Goal: Task Accomplishment & Management: Manage account settings

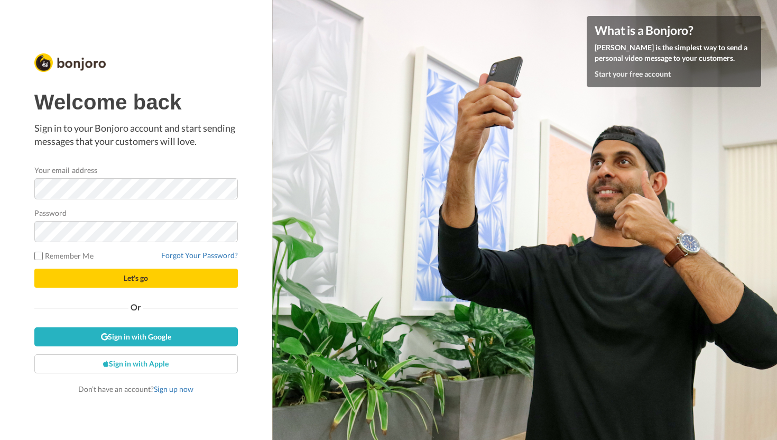
click at [34, 199] on div at bounding box center [34, 199] width 0 height 0
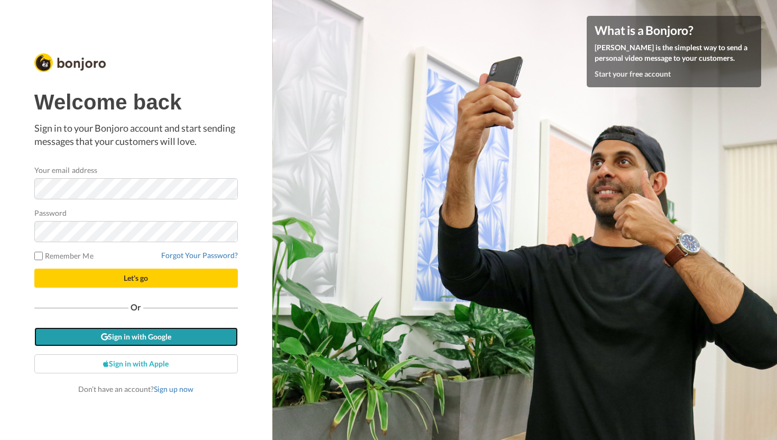
click at [133, 342] on link "Sign in with Google" at bounding box center [136, 336] width 204 height 19
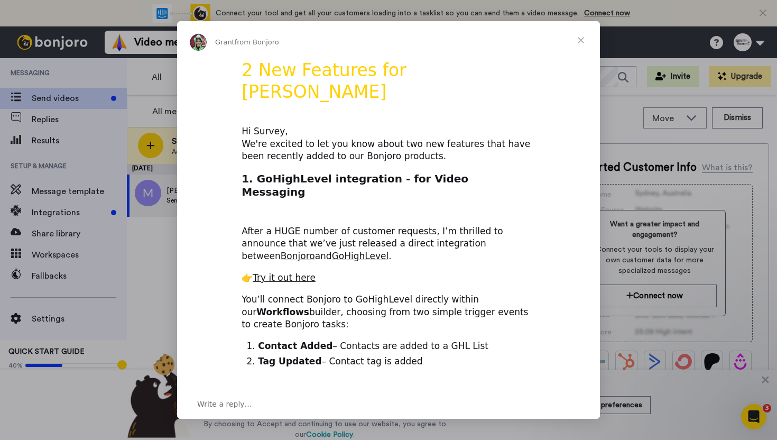
click at [582, 37] on span "Close" at bounding box center [581, 40] width 38 height 38
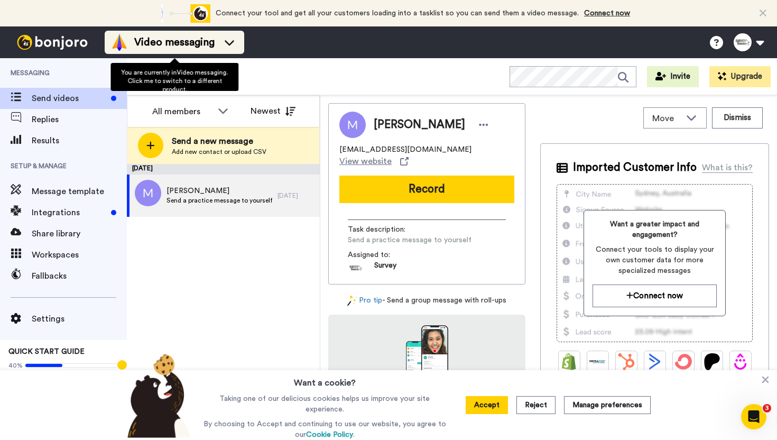
click at [163, 50] on div "Video messaging" at bounding box center [174, 42] width 127 height 17
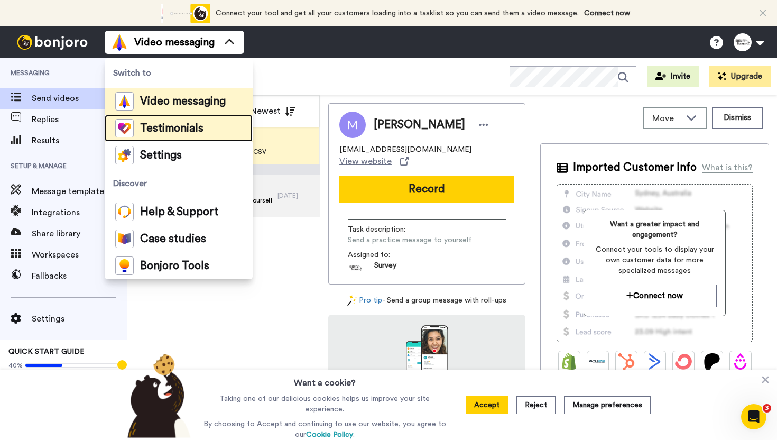
click at [175, 128] on span "Testimonials" at bounding box center [171, 128] width 63 height 11
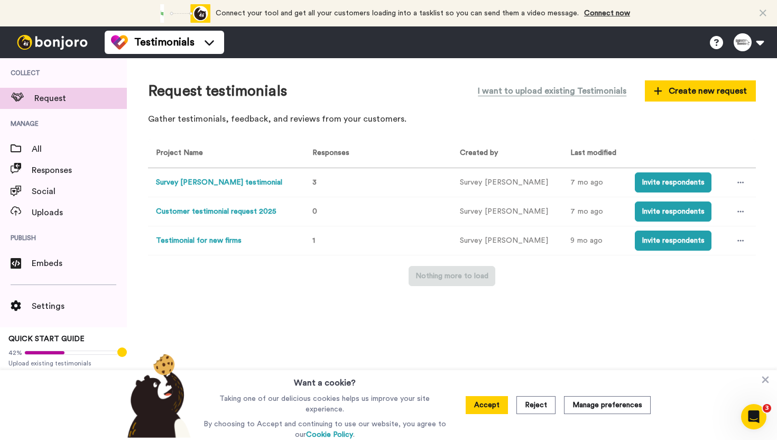
click at [196, 180] on button "Survey Booker testimonial" at bounding box center [219, 182] width 126 height 11
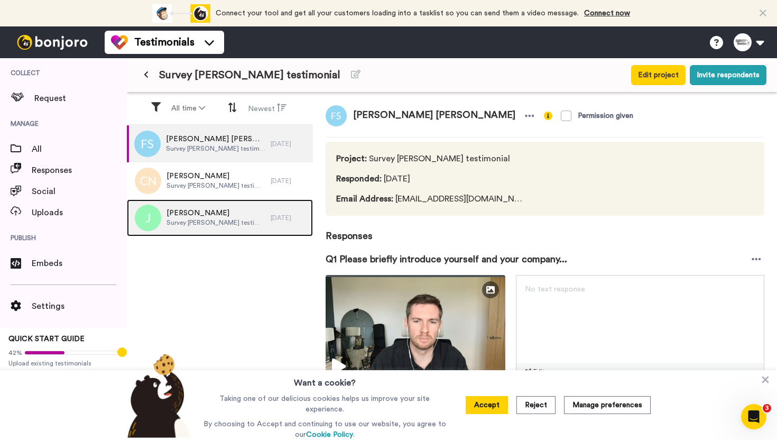
click at [238, 219] on span "Survey Booker testimonial" at bounding box center [216, 222] width 99 height 8
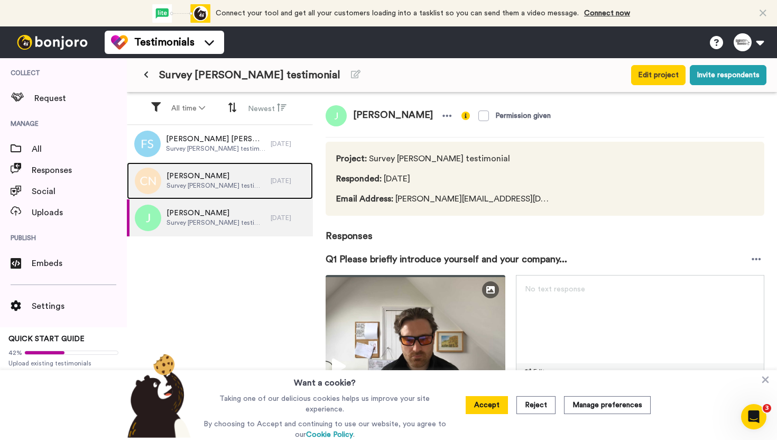
click at [244, 191] on div "Chris Nichol Survey Booker testimonial" at bounding box center [199, 180] width 144 height 37
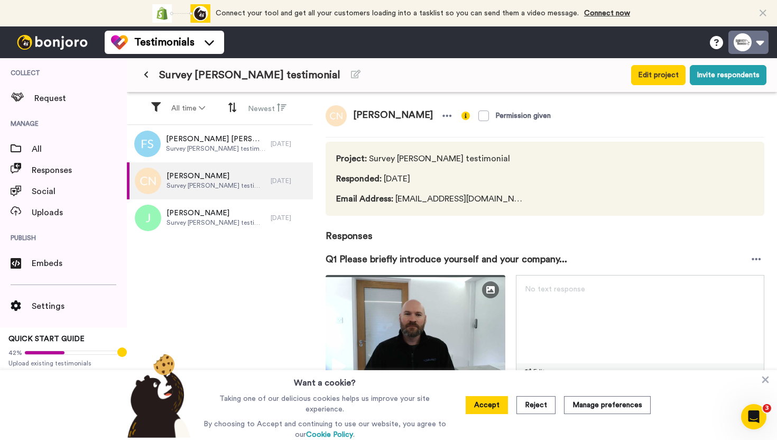
click at [742, 36] on button at bounding box center [749, 42] width 40 height 23
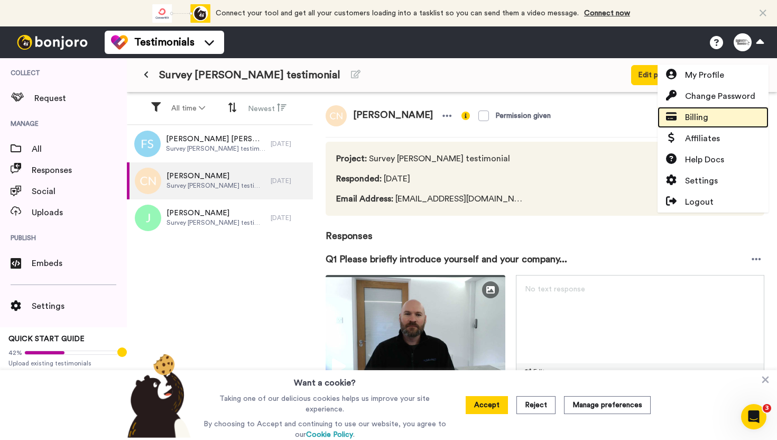
click at [691, 115] on span "Billing" at bounding box center [696, 117] width 23 height 13
click at [748, 44] on button at bounding box center [749, 42] width 40 height 23
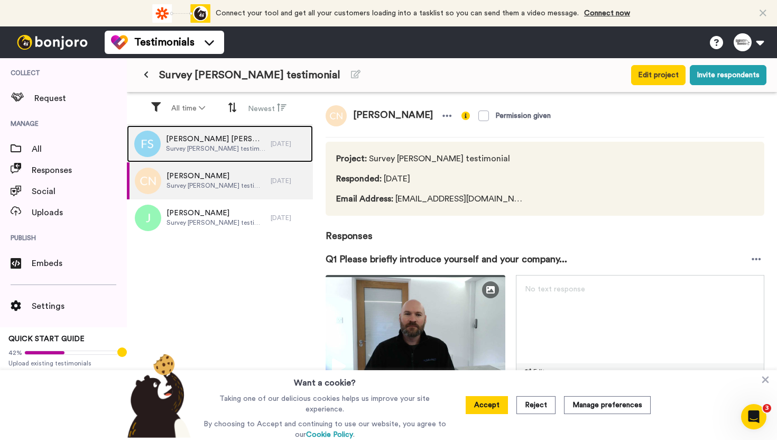
click at [207, 148] on span "Survey [PERSON_NAME] testimonial" at bounding box center [215, 148] width 99 height 8
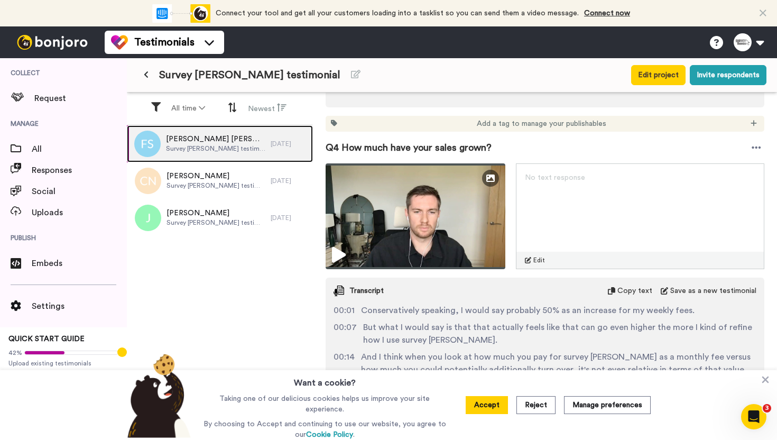
scroll to position [1312, 0]
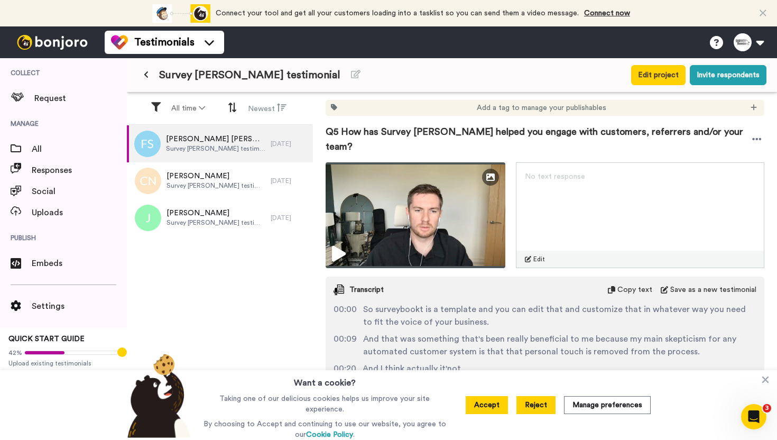
click at [533, 412] on button "Reject" at bounding box center [536, 405] width 39 height 18
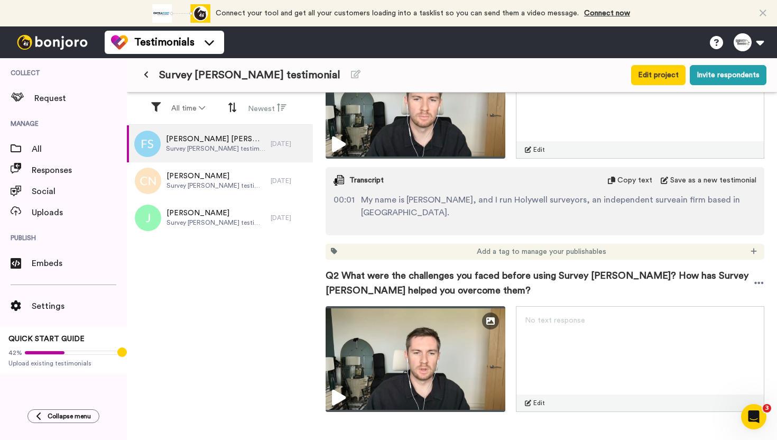
scroll to position [0, 0]
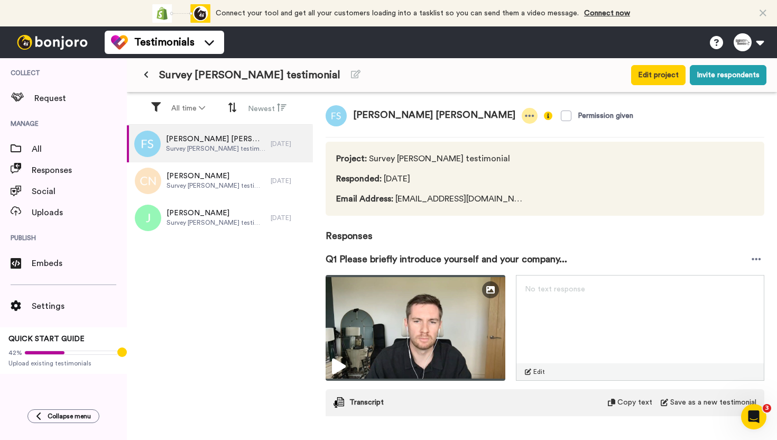
click at [526, 116] on icon at bounding box center [530, 116] width 9 height 2
click at [720, 102] on div "Fraser Sneddon Permission given Project : Survey Booker testimonial Responded :…" at bounding box center [545, 255] width 464 height 324
click at [725, 79] on button "Invite respondents" at bounding box center [728, 75] width 77 height 20
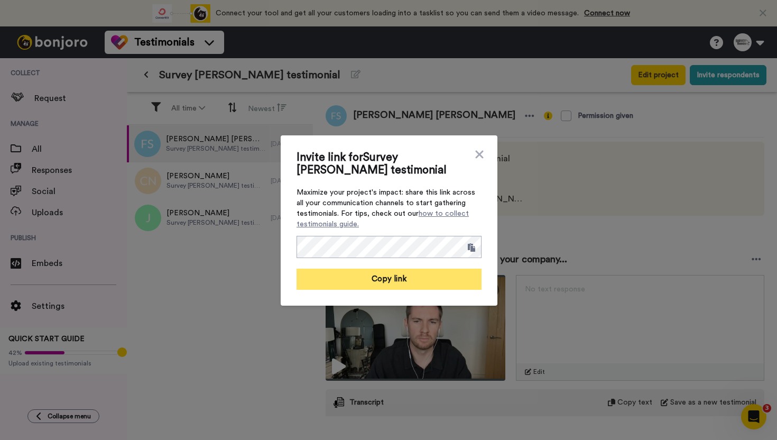
click at [385, 275] on button "Copy link" at bounding box center [389, 279] width 185 height 21
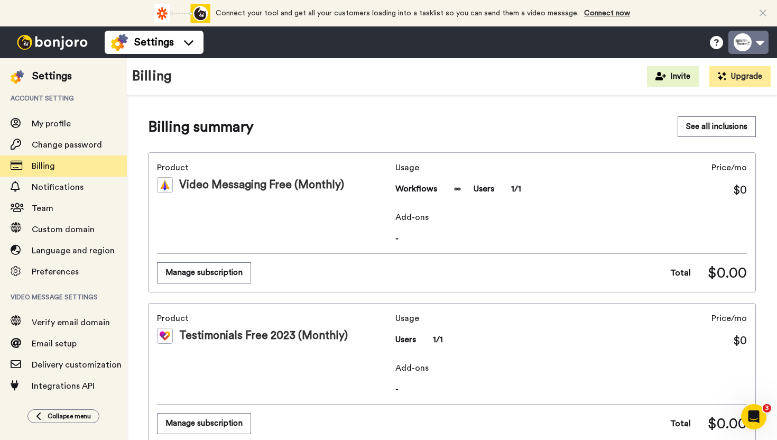
click at [757, 38] on button at bounding box center [749, 42] width 40 height 23
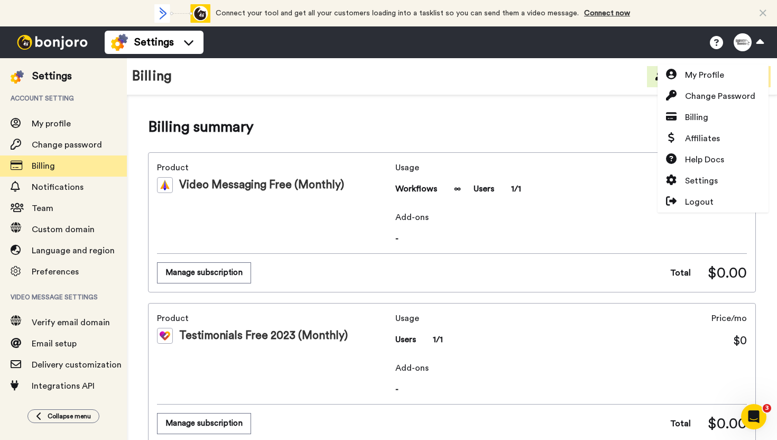
click at [584, 85] on div "Billing Invite Upgrade" at bounding box center [452, 76] width 650 height 37
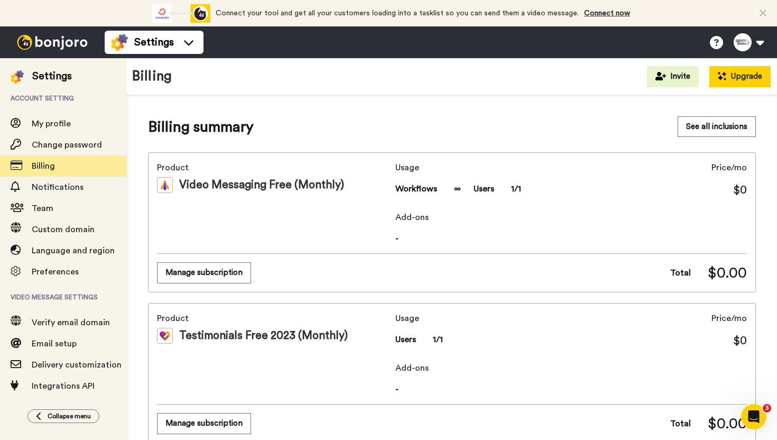
click at [756, 83] on button "Upgrade" at bounding box center [740, 76] width 61 height 21
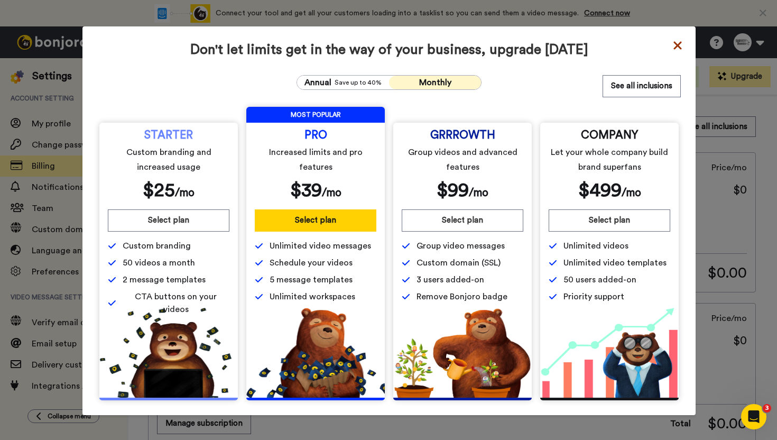
click at [677, 42] on icon at bounding box center [678, 45] width 11 height 13
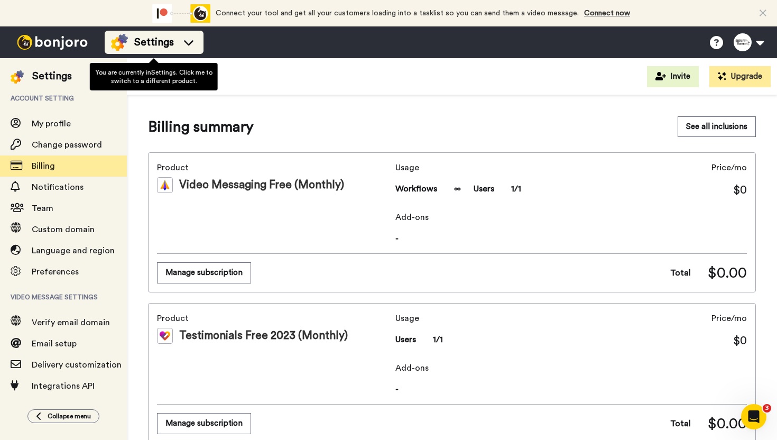
click at [163, 38] on span "Settings" at bounding box center [154, 42] width 40 height 15
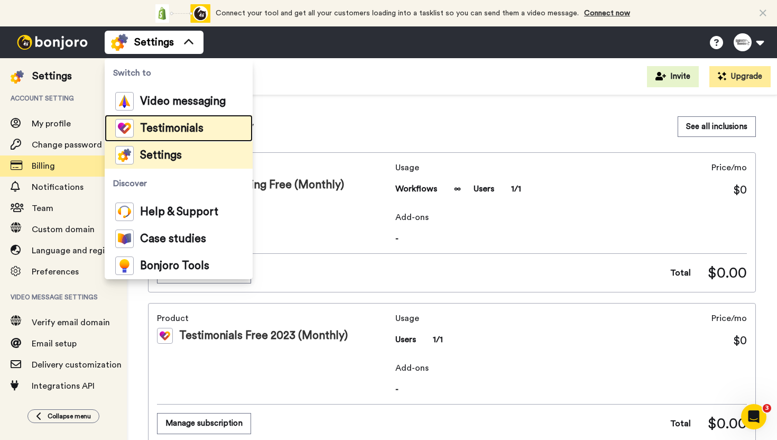
click at [150, 125] on span "Testimonials" at bounding box center [171, 128] width 63 height 11
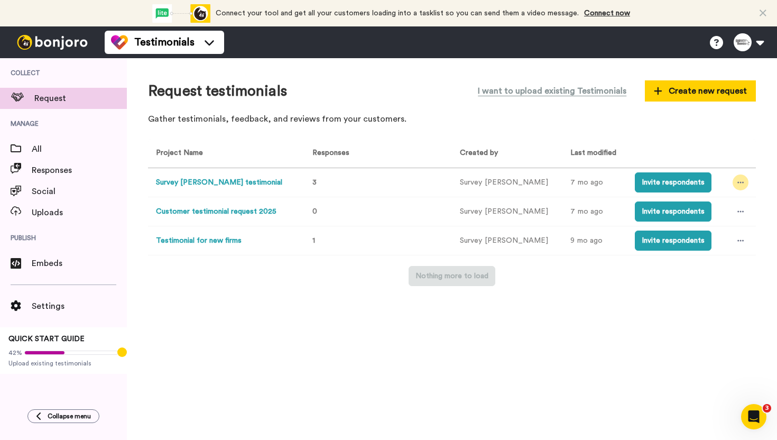
click at [738, 184] on icon at bounding box center [741, 182] width 6 height 7
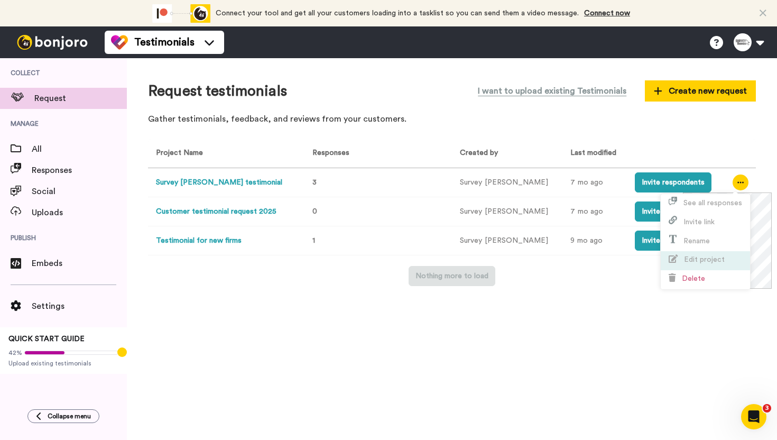
click at [709, 256] on span "Edit project" at bounding box center [704, 259] width 41 height 7
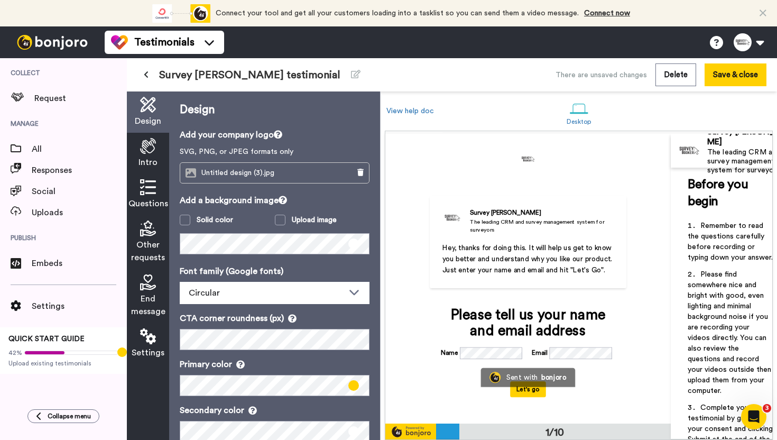
click at [491, 265] on p "Hey, thanks for doing this. It will help us get to know you better and understa…" at bounding box center [529, 258] width 172 height 33
click at [530, 250] on span "Hey, thanks for doing this. It will help us get to know you better and understa…" at bounding box center [529, 259] width 172 height 30
click at [150, 148] on icon at bounding box center [148, 146] width 16 height 16
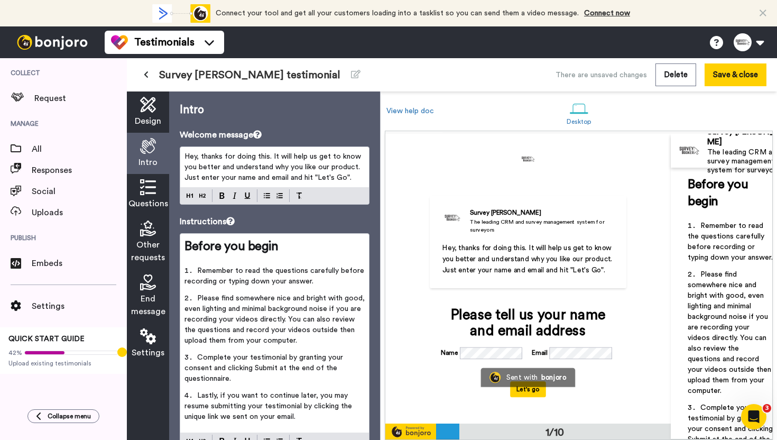
click at [262, 155] on span "Hey, thanks for doing this. It will help us get to know you better and understa…" at bounding box center [274, 167] width 179 height 29
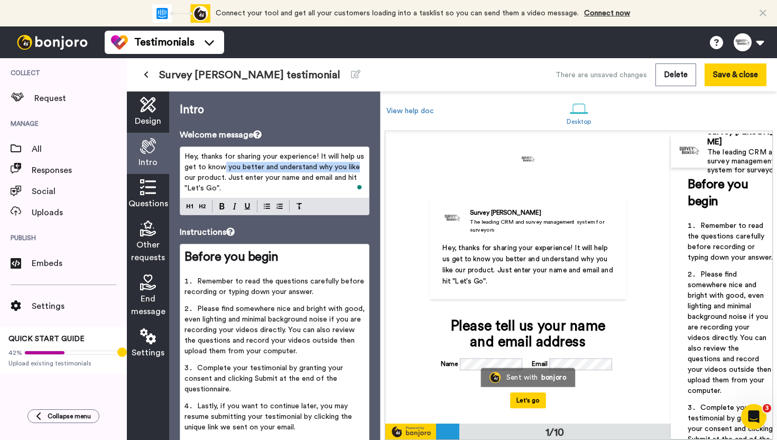
drag, startPoint x: 357, startPoint y: 167, endPoint x: 222, endPoint y: 167, distance: 134.8
click at [222, 167] on span "Hey, thanks for sharing your experience! It will help us get to know you better…" at bounding box center [276, 172] width 182 height 39
drag, startPoint x: 276, startPoint y: 167, endPoint x: 208, endPoint y: 167, distance: 68.2
click at [208, 167] on span "Hey, thanks for sharing your experience! It will help us get to know you better…" at bounding box center [276, 172] width 182 height 39
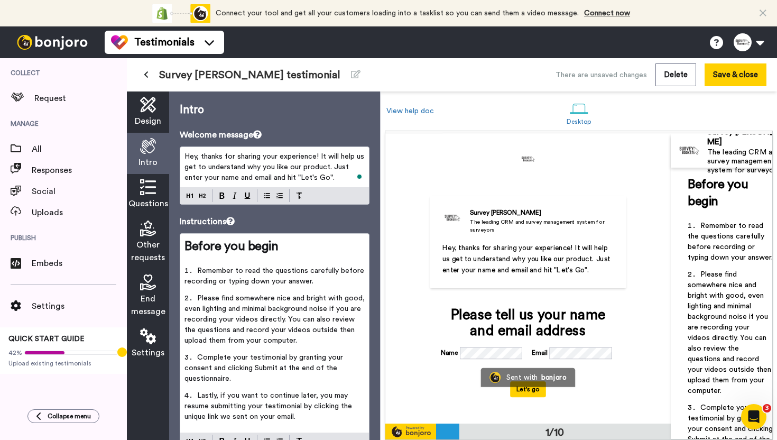
click at [194, 167] on span "Hey, thanks for sharing your experience! It will help us get to understand why …" at bounding box center [276, 167] width 182 height 29
click at [314, 166] on span "Hey, thanks for sharing your experience! It will help us to understand why you …" at bounding box center [276, 167] width 182 height 29
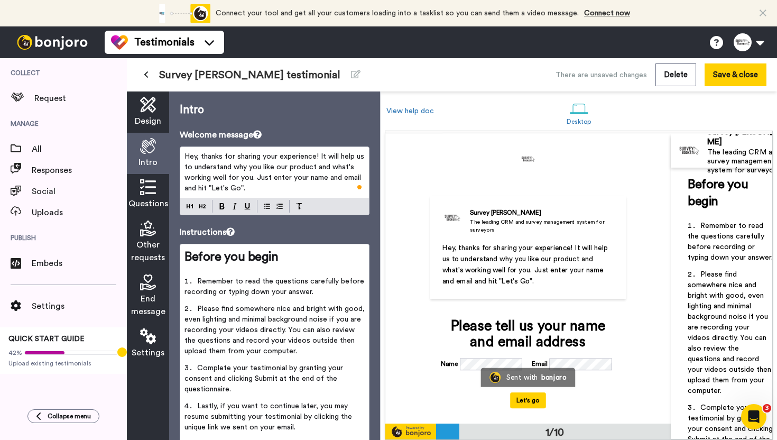
click at [316, 189] on p "Hey, thanks for sharing your experience! It will help us to understand why you …" at bounding box center [275, 172] width 180 height 42
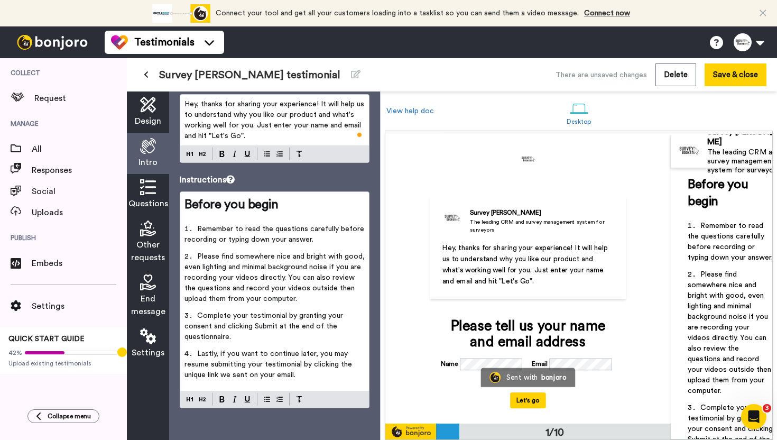
click at [146, 186] on icon at bounding box center [148, 187] width 16 height 16
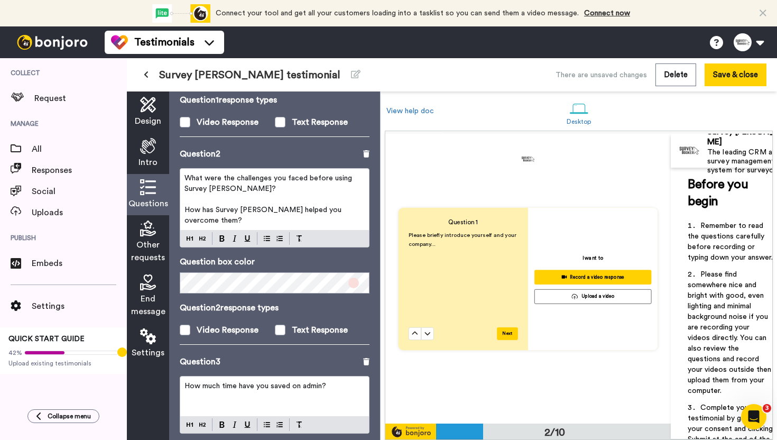
scroll to position [225, 0]
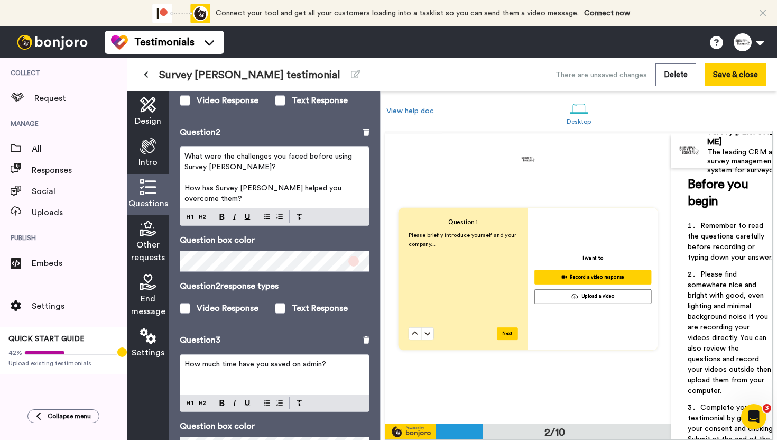
click at [268, 168] on p "What were the challenges you faced before using Survey [PERSON_NAME]?" at bounding box center [275, 161] width 180 height 21
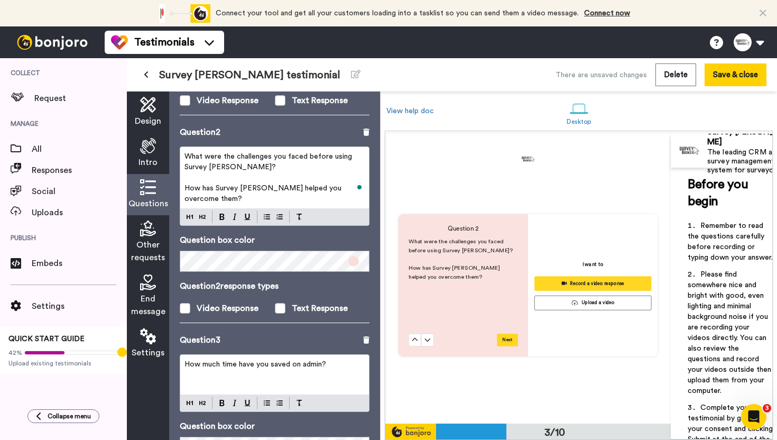
scroll to position [578, 0]
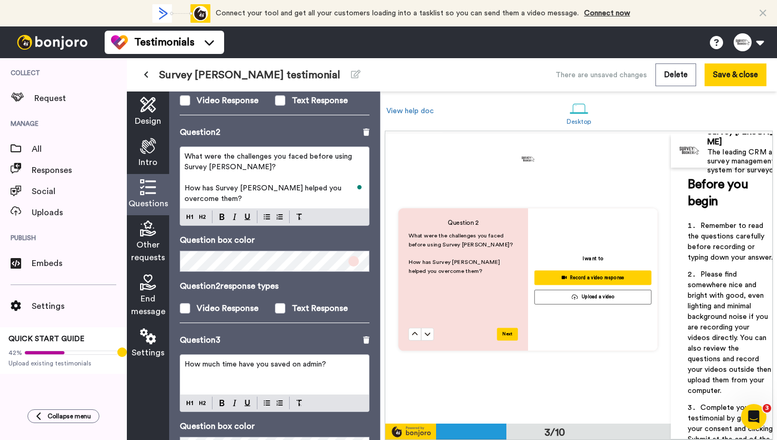
click at [243, 173] on p "﻿" at bounding box center [275, 177] width 180 height 11
click at [239, 169] on p "What were the challenges you faced before using Survey [PERSON_NAME]?" at bounding box center [275, 161] width 180 height 21
click at [336, 187] on span "How has Survey [PERSON_NAME] helped you overcome them?" at bounding box center [264, 194] width 159 height 18
click at [291, 170] on p "What were the challenges you faced before using Survey [PERSON_NAME] or goals y…" at bounding box center [275, 161] width 180 height 21
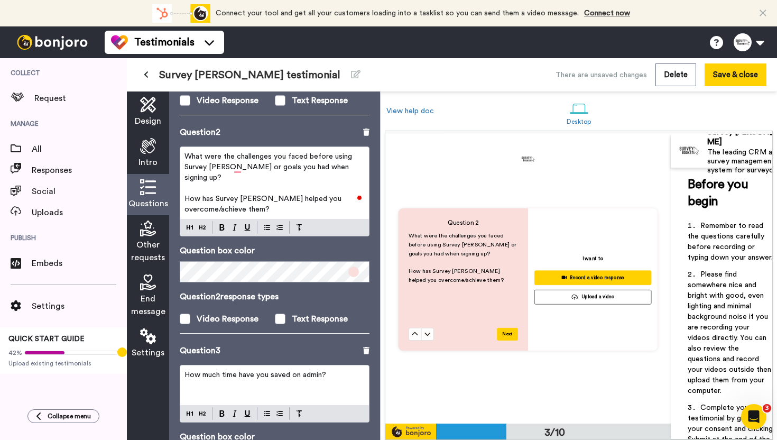
click at [345, 170] on span "What were the challenges you faced before using Survey [PERSON_NAME] or goals y…" at bounding box center [270, 167] width 170 height 29
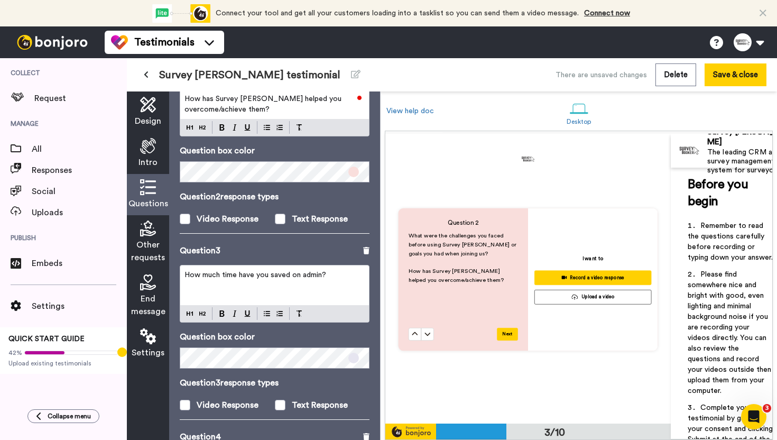
scroll to position [0, 0]
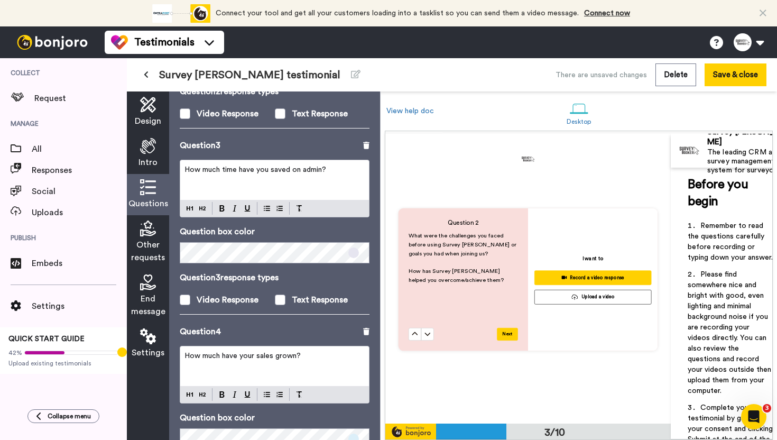
click at [342, 164] on p "How much time have you saved on admin?" at bounding box center [275, 169] width 180 height 11
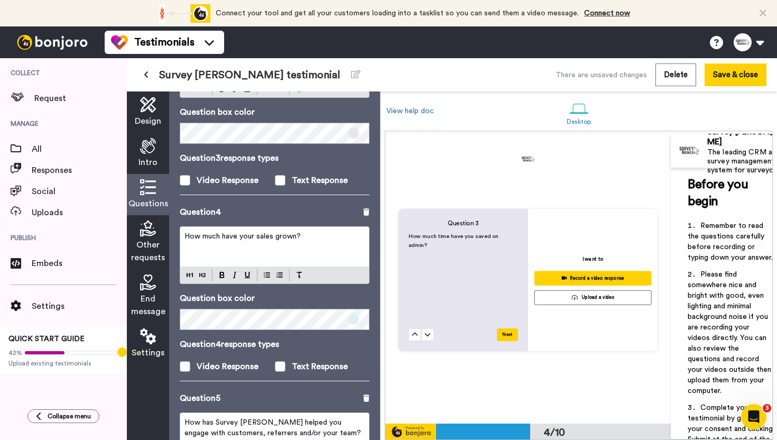
click at [313, 231] on p "How much have your sales grown?" at bounding box center [275, 236] width 180 height 11
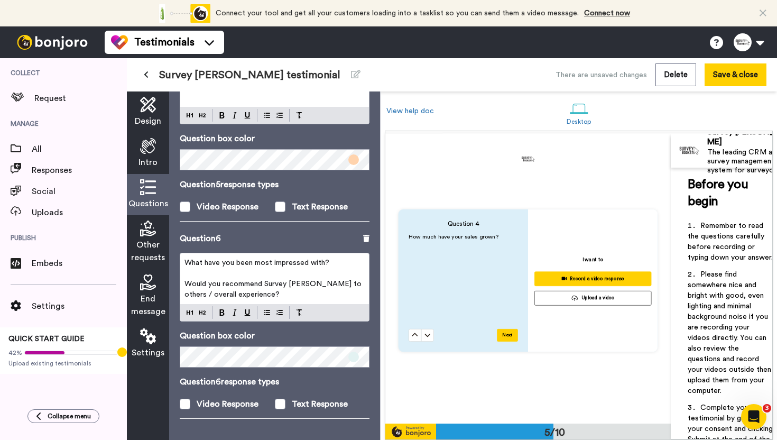
click at [214, 259] on span "What have you been most impressed with?" at bounding box center [257, 262] width 145 height 7
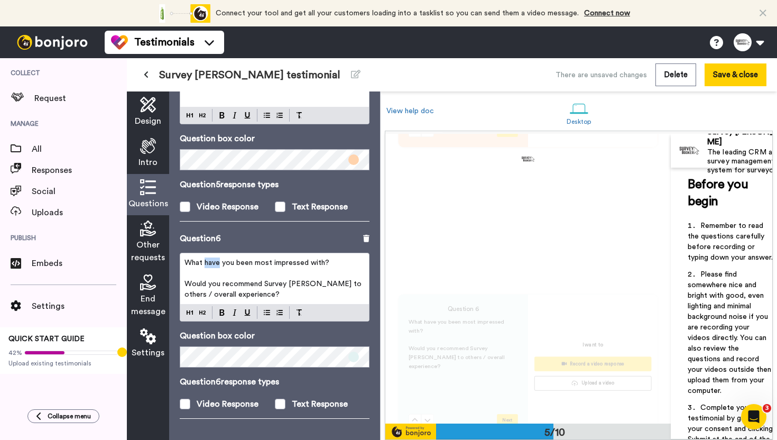
click at [214, 259] on span "What have you been most impressed with?" at bounding box center [257, 262] width 145 height 7
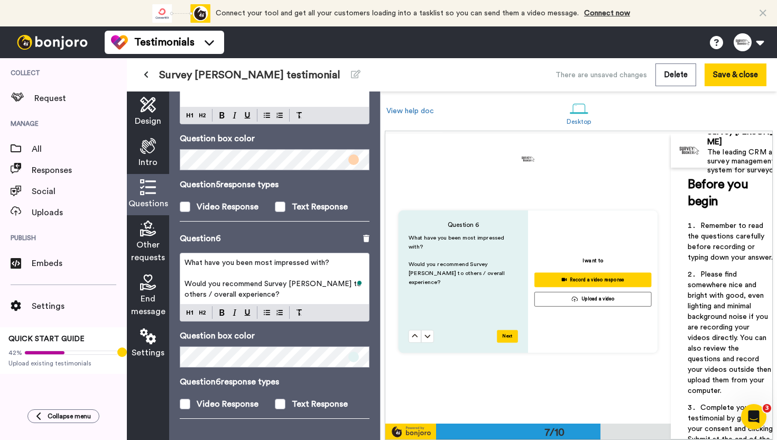
click at [209, 259] on span "What have you been most impressed with?" at bounding box center [257, 262] width 145 height 7
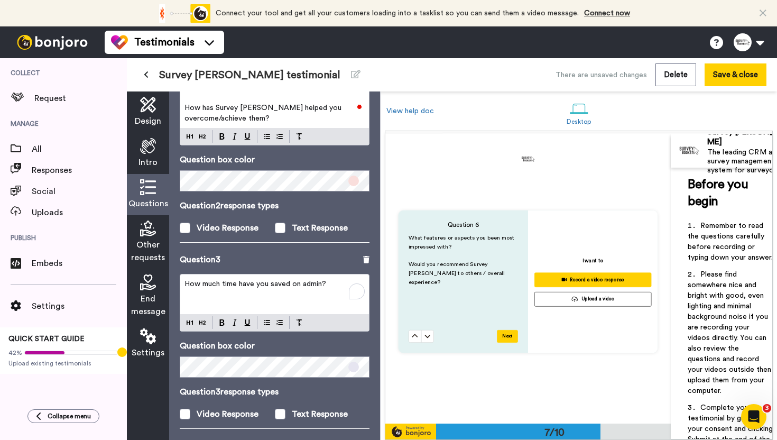
click at [334, 279] on p "How much time have you saved on admin?" at bounding box center [275, 284] width 180 height 11
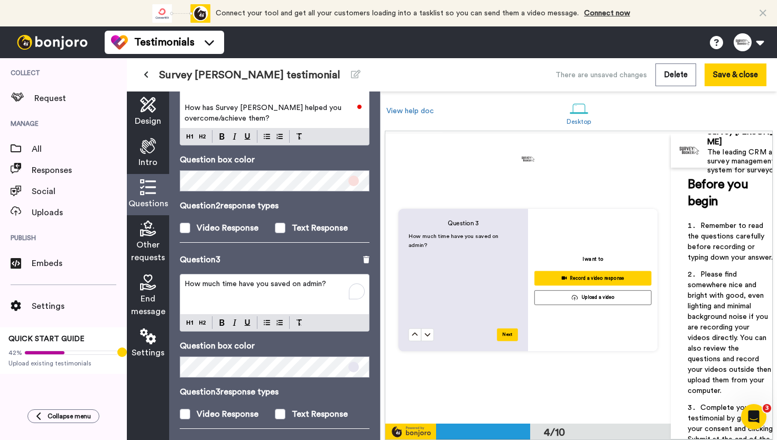
click at [409, 328] on button at bounding box center [415, 334] width 13 height 13
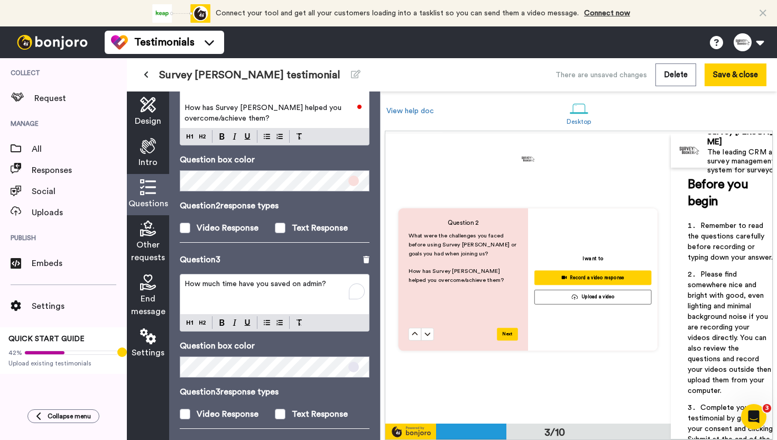
click at [334, 279] on p "How much time have you saved on admin?" at bounding box center [275, 284] width 180 height 11
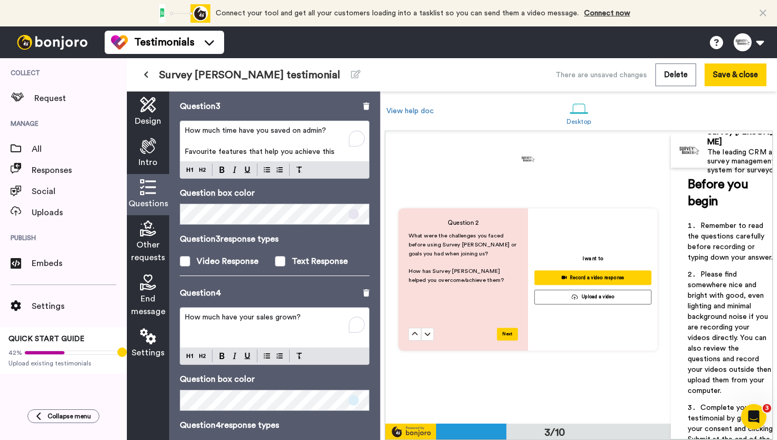
click at [315, 312] on p "How much have your sales grown?" at bounding box center [275, 317] width 180 height 11
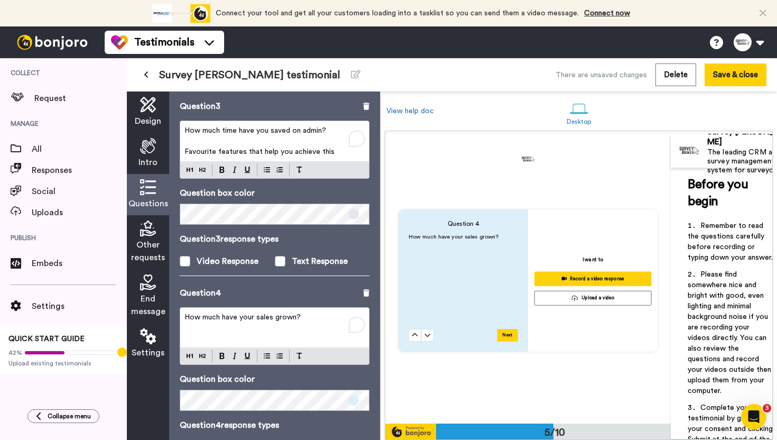
click at [409, 329] on button at bounding box center [415, 335] width 13 height 13
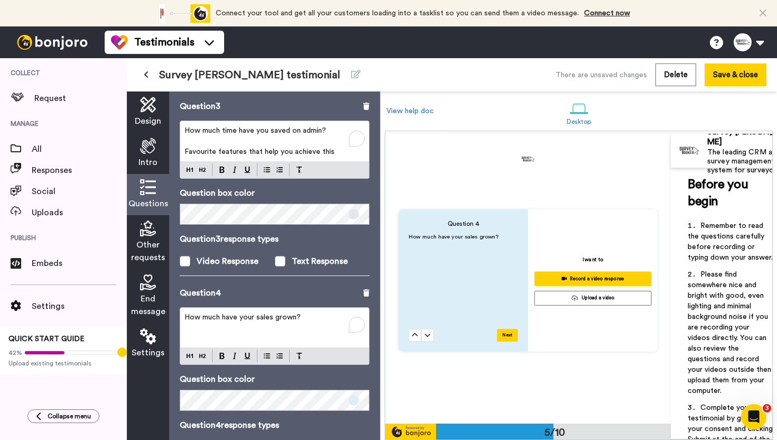
click at [309, 312] on p "How much have your sales grown?" at bounding box center [275, 317] width 180 height 11
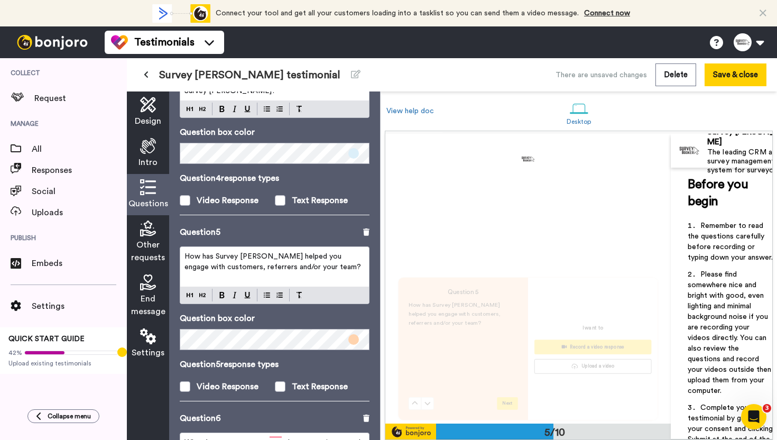
click at [319, 254] on p "How has Survey [PERSON_NAME] helped you engage with customers, referrers and/or…" at bounding box center [275, 261] width 180 height 21
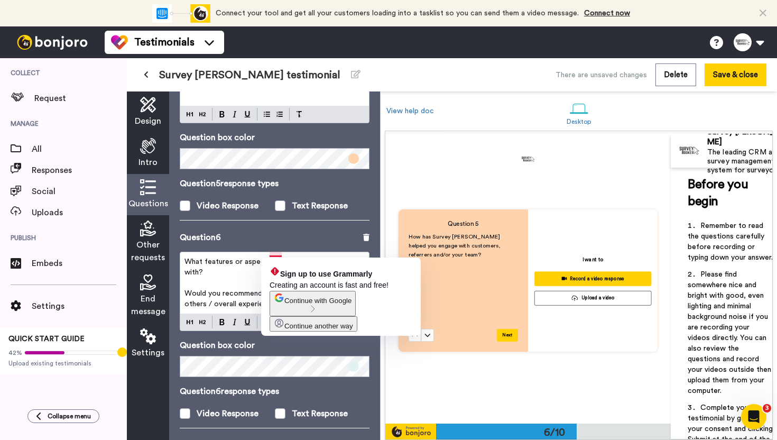
click at [271, 258] on span "What features or aspects you been most impressed with?" at bounding box center [274, 267] width 178 height 18
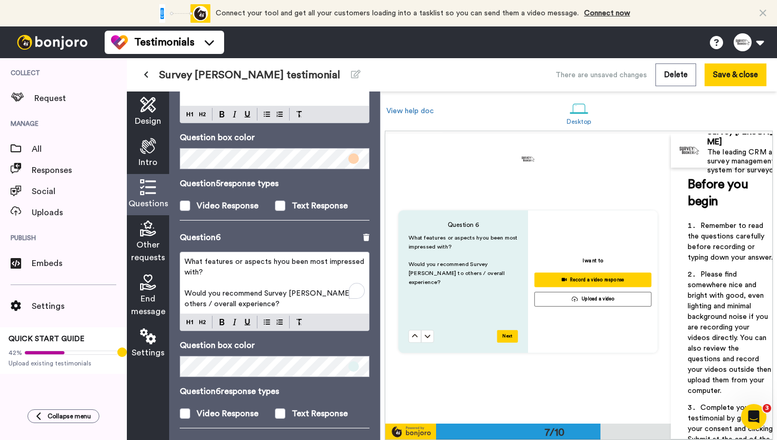
click at [409, 330] on button at bounding box center [415, 336] width 13 height 13
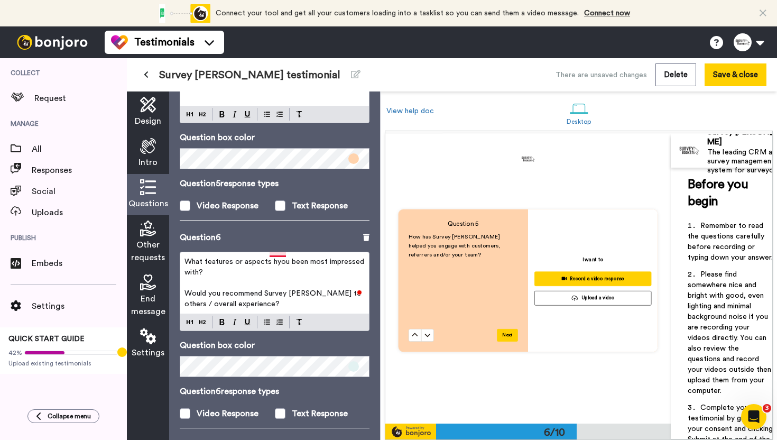
click at [275, 258] on span "What features or aspects hyou been most impressed with?" at bounding box center [276, 267] width 182 height 18
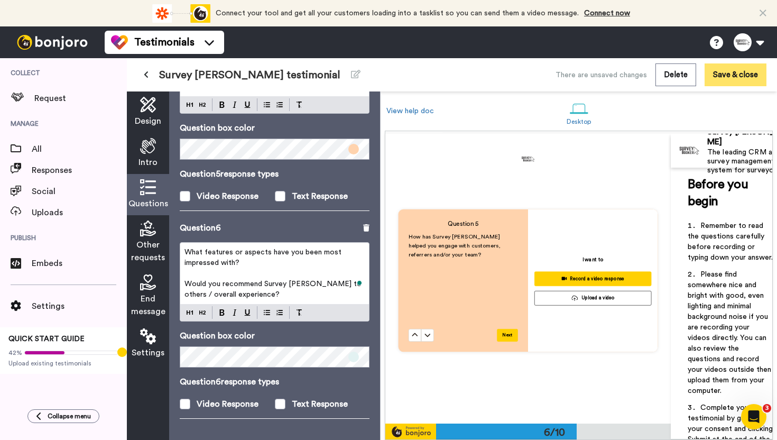
click at [733, 73] on button "Save & close" at bounding box center [736, 74] width 62 height 23
